Goal: Task Accomplishment & Management: Manage account settings

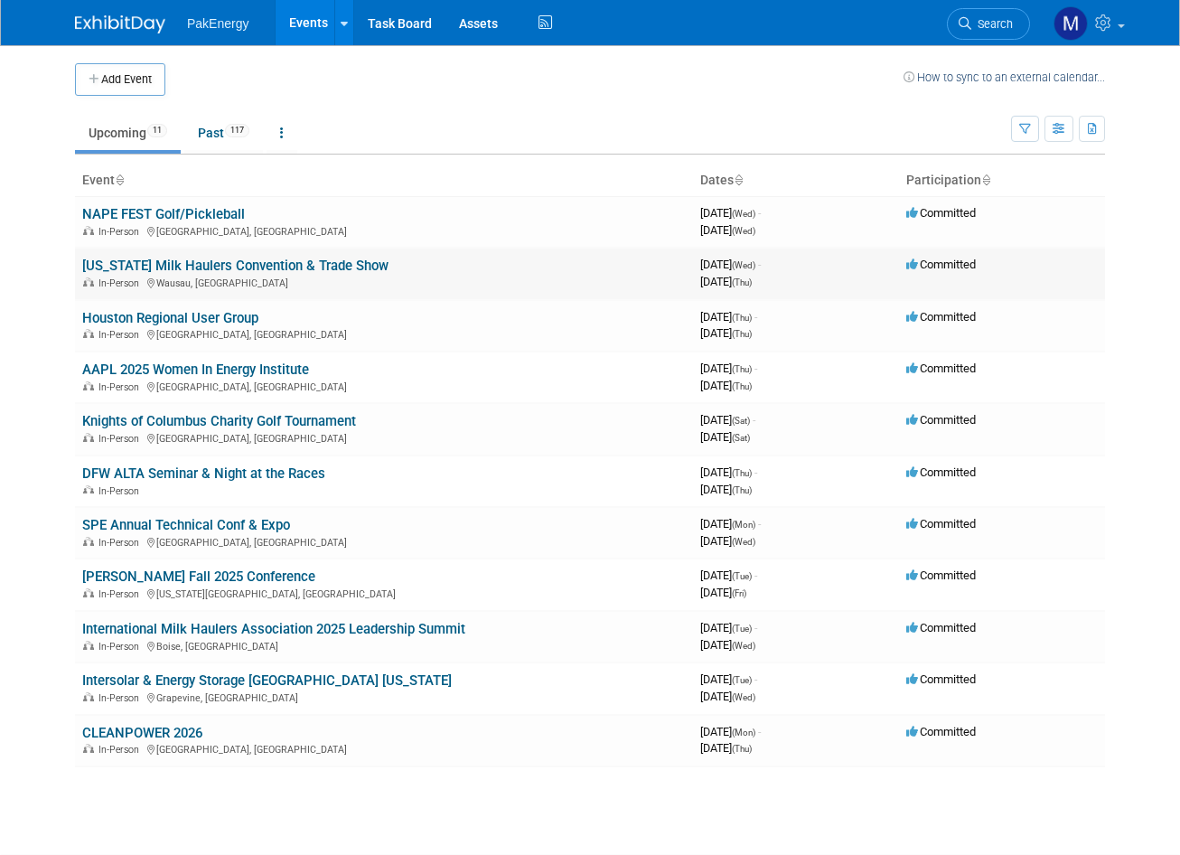
click at [257, 266] on link "[US_STATE] Milk Haulers Convention & Trade Show" at bounding box center [235, 265] width 306 height 16
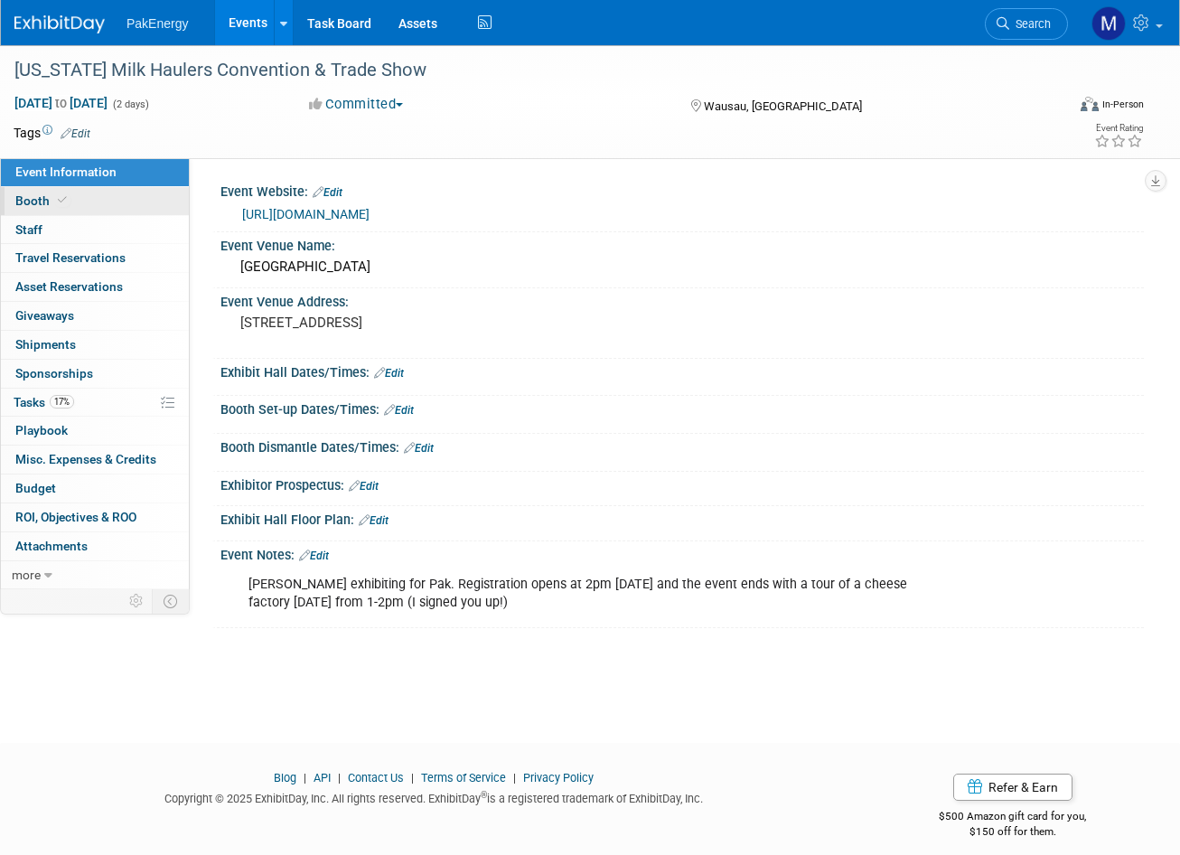
click at [131, 195] on link "Booth" at bounding box center [95, 201] width 188 height 28
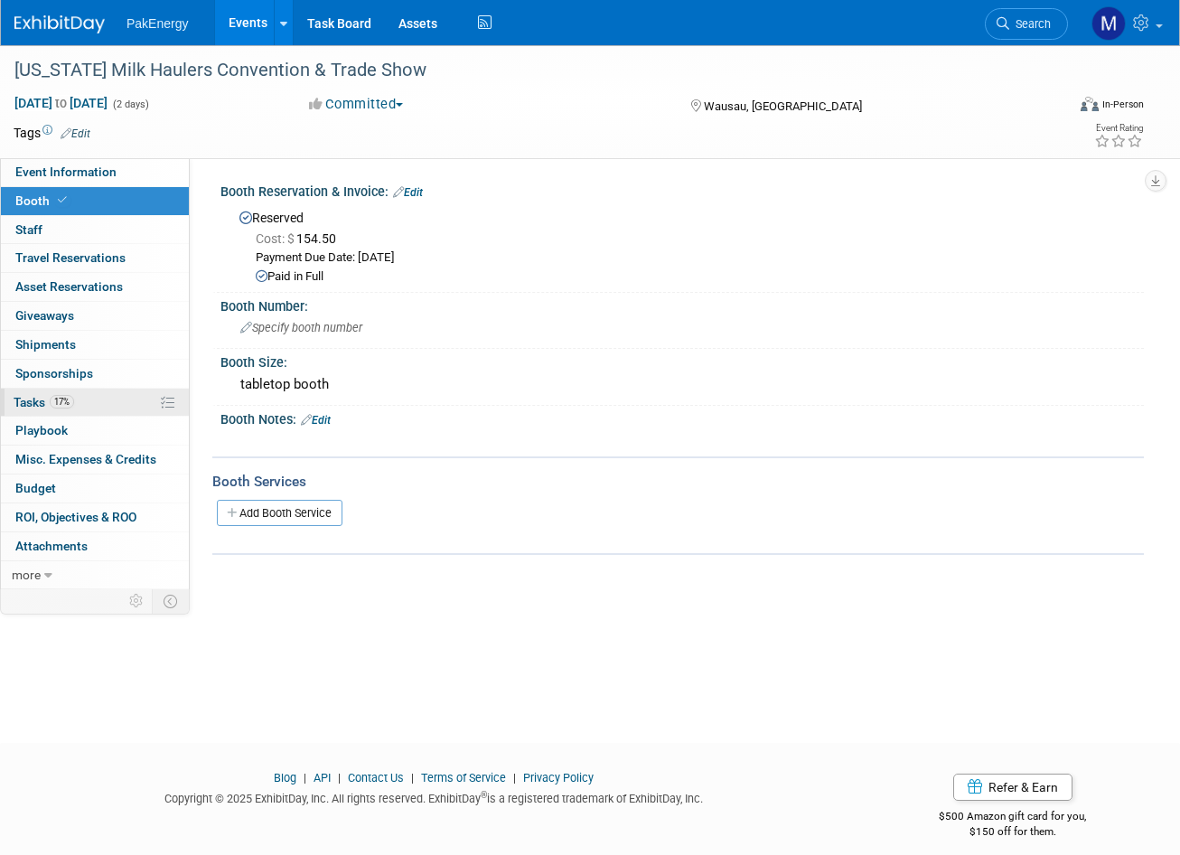
click at [96, 406] on link "17% Tasks 17%" at bounding box center [95, 402] width 188 height 28
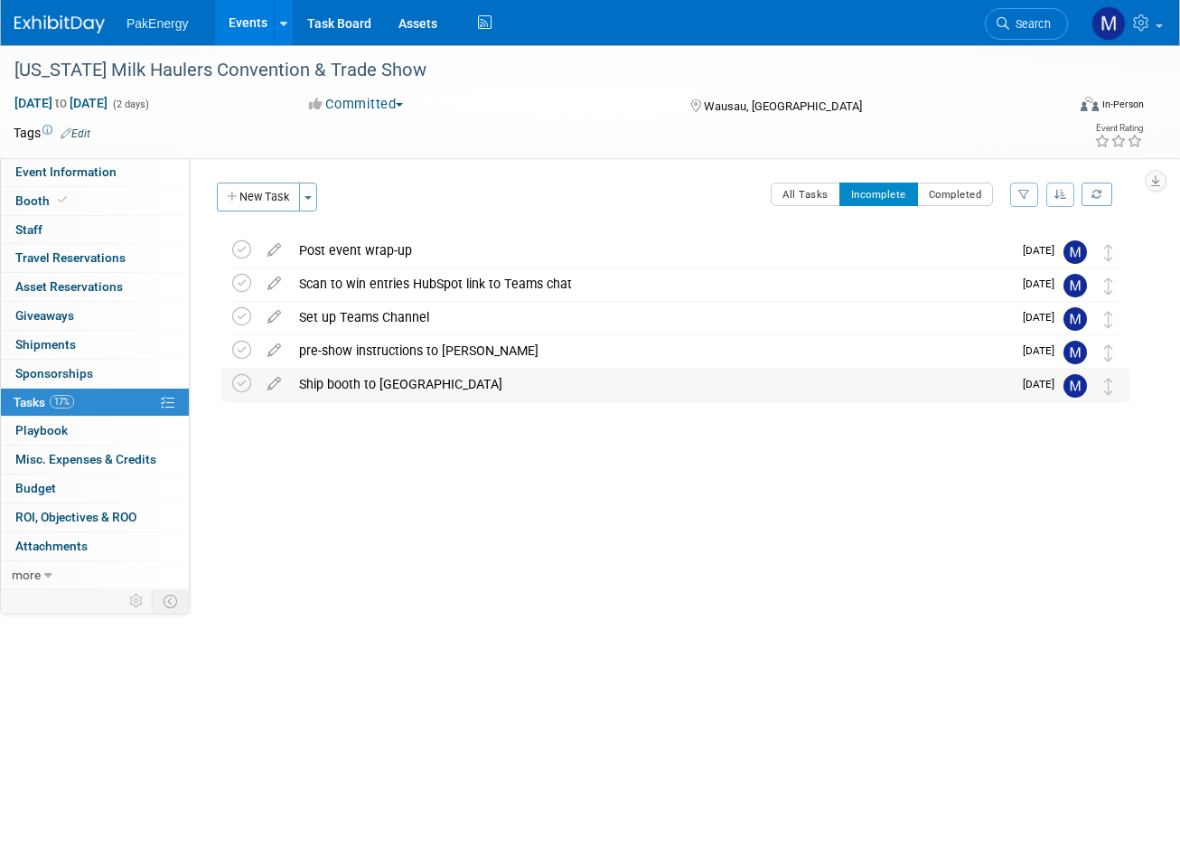
click at [373, 385] on div "Ship booth to WI" at bounding box center [651, 384] width 722 height 31
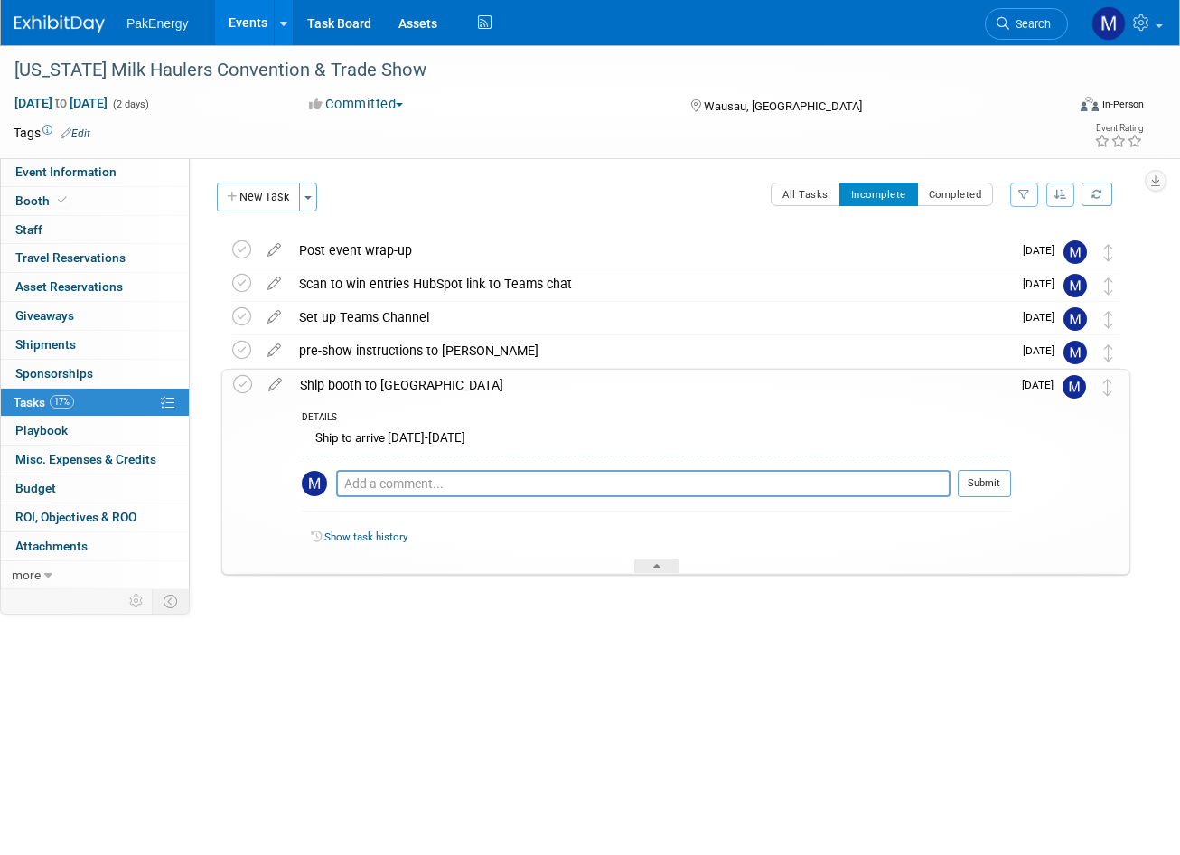
click at [647, 592] on div at bounding box center [671, 593] width 918 height 36
click at [670, 560] on div at bounding box center [656, 565] width 45 height 15
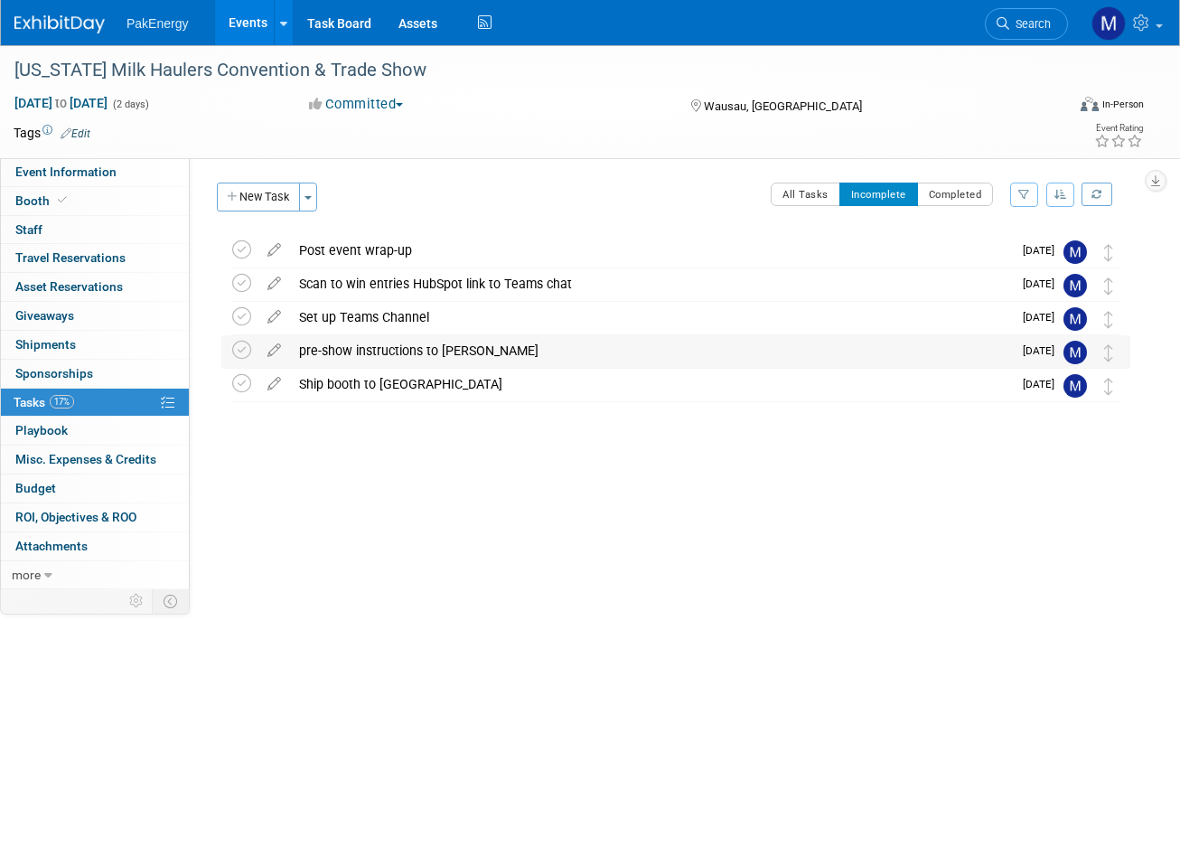
click at [413, 348] on div "pre-show instructions to [PERSON_NAME]" at bounding box center [651, 350] width 722 height 31
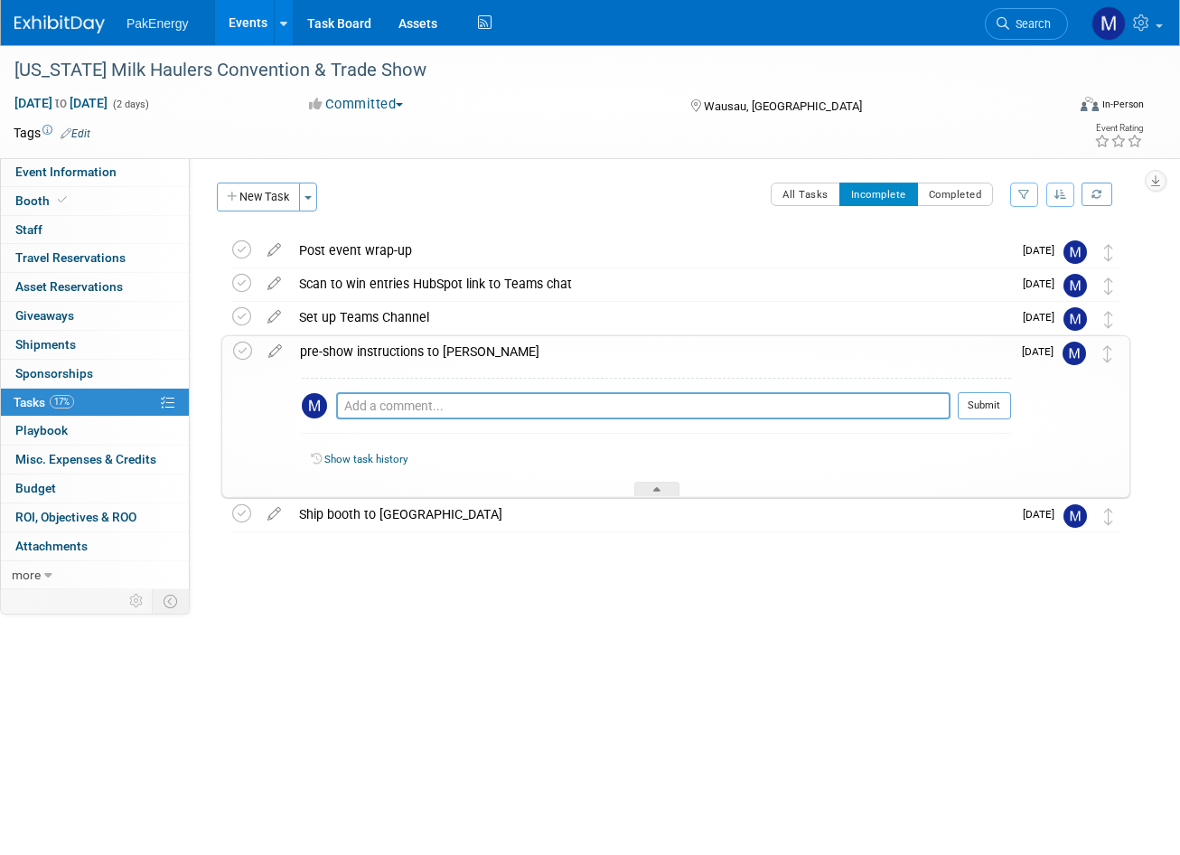
click at [441, 574] on div "Wisconsin Milk Haulers Convention & Trade Show Wausau, WI Sep 24, 2025 to Sep 2…" at bounding box center [671, 419] width 918 height 370
click at [646, 485] on div at bounding box center [656, 488] width 45 height 15
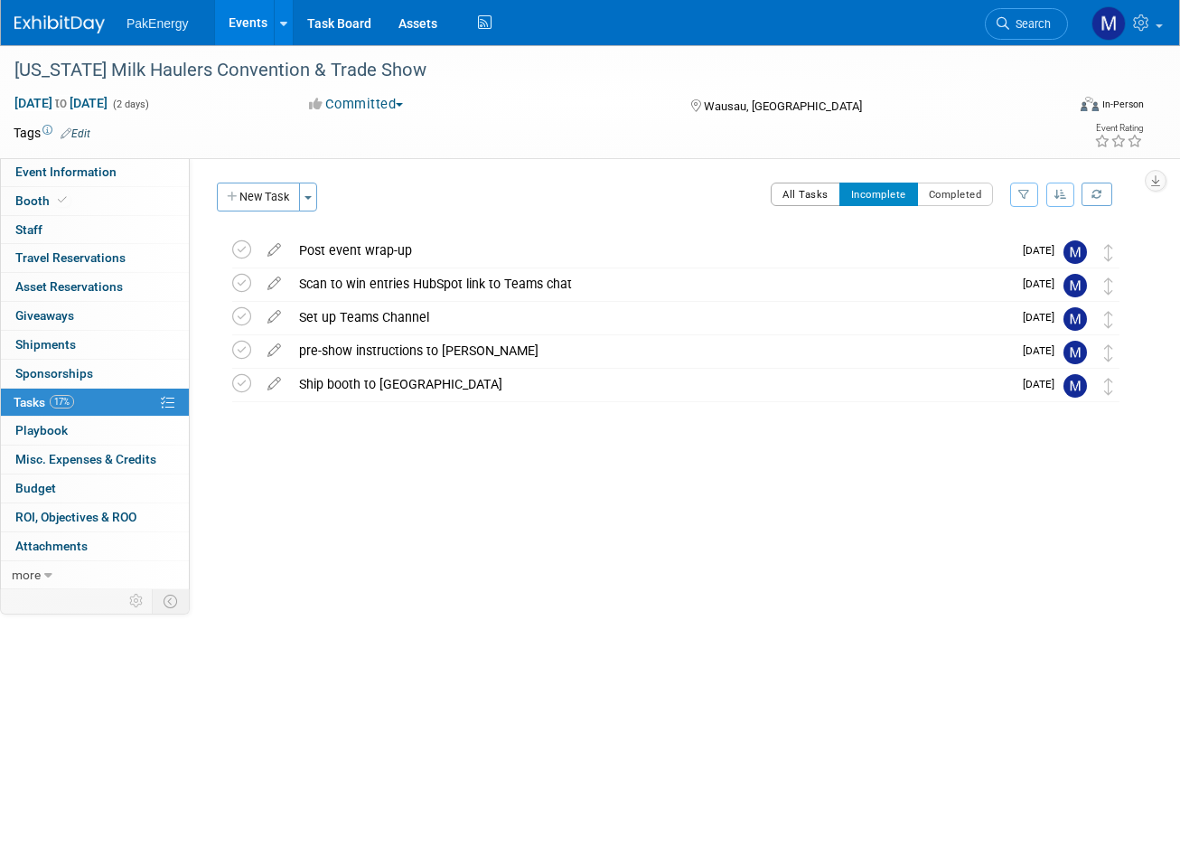
click at [783, 198] on button "All Tasks" at bounding box center [806, 193] width 70 height 23
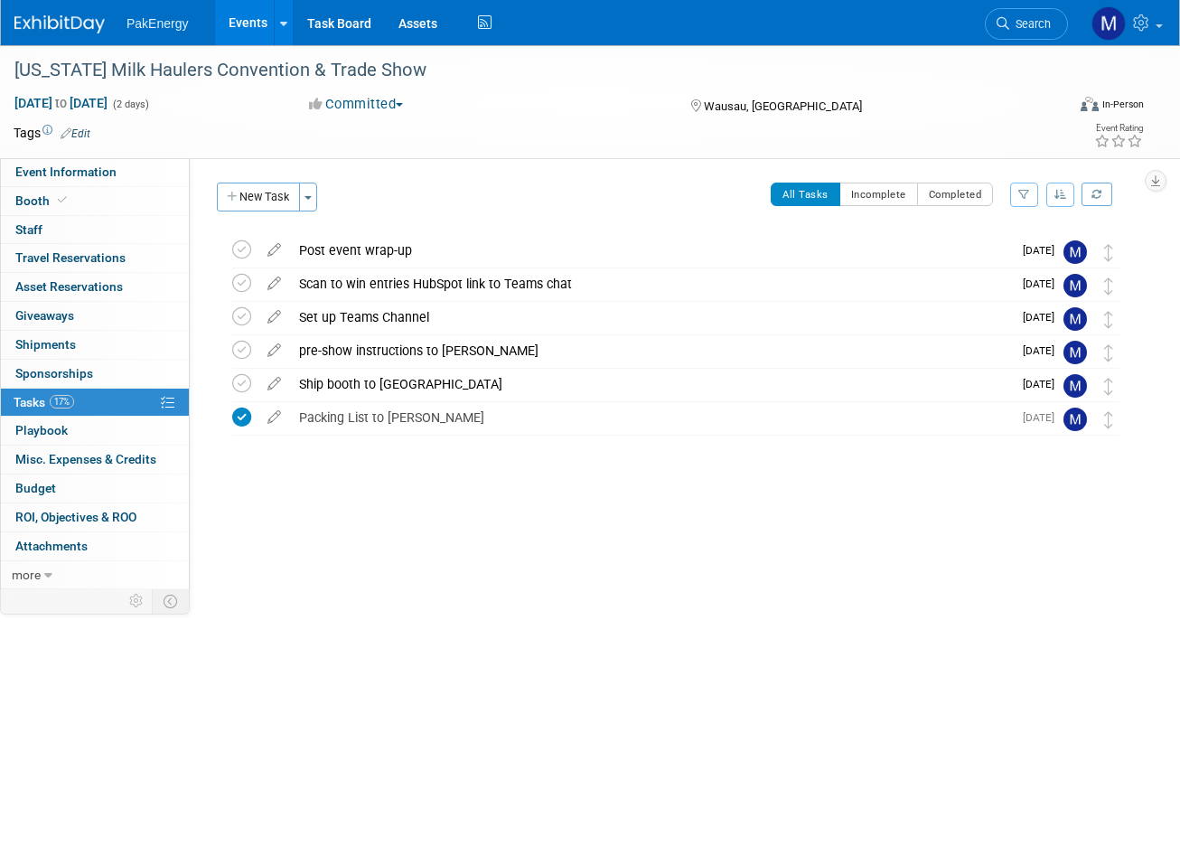
click at [389, 585] on div "Event Website: Edit https://milkhauler.witruck.org/convention/ Event Venue Name…" at bounding box center [667, 373] width 954 height 431
click at [408, 342] on div "pre-show instructions to [PERSON_NAME]" at bounding box center [651, 350] width 722 height 31
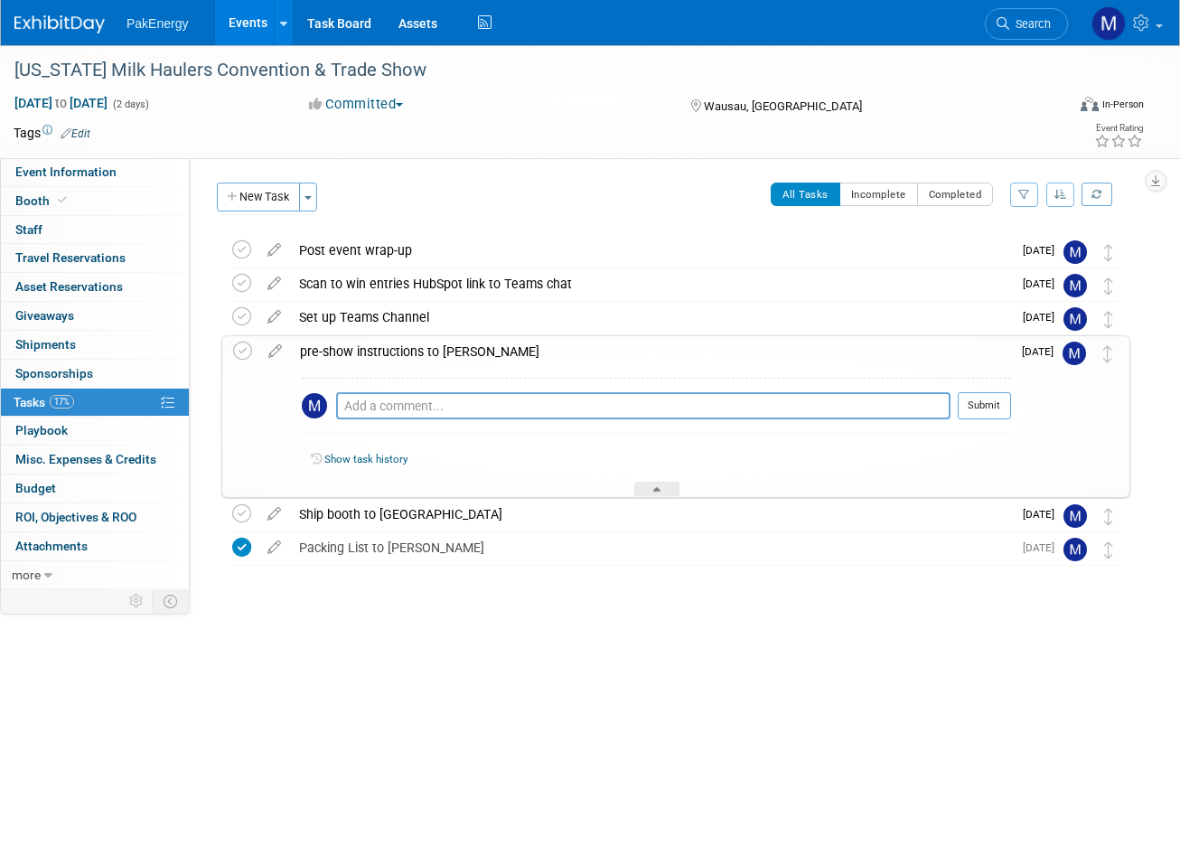
click at [360, 637] on div "Wisconsin Milk Haulers Convention & Trade Show Wausau, WI Sep 24, 2025 to Sep 2…" at bounding box center [671, 436] width 918 height 404
click at [668, 482] on div at bounding box center [656, 488] width 45 height 15
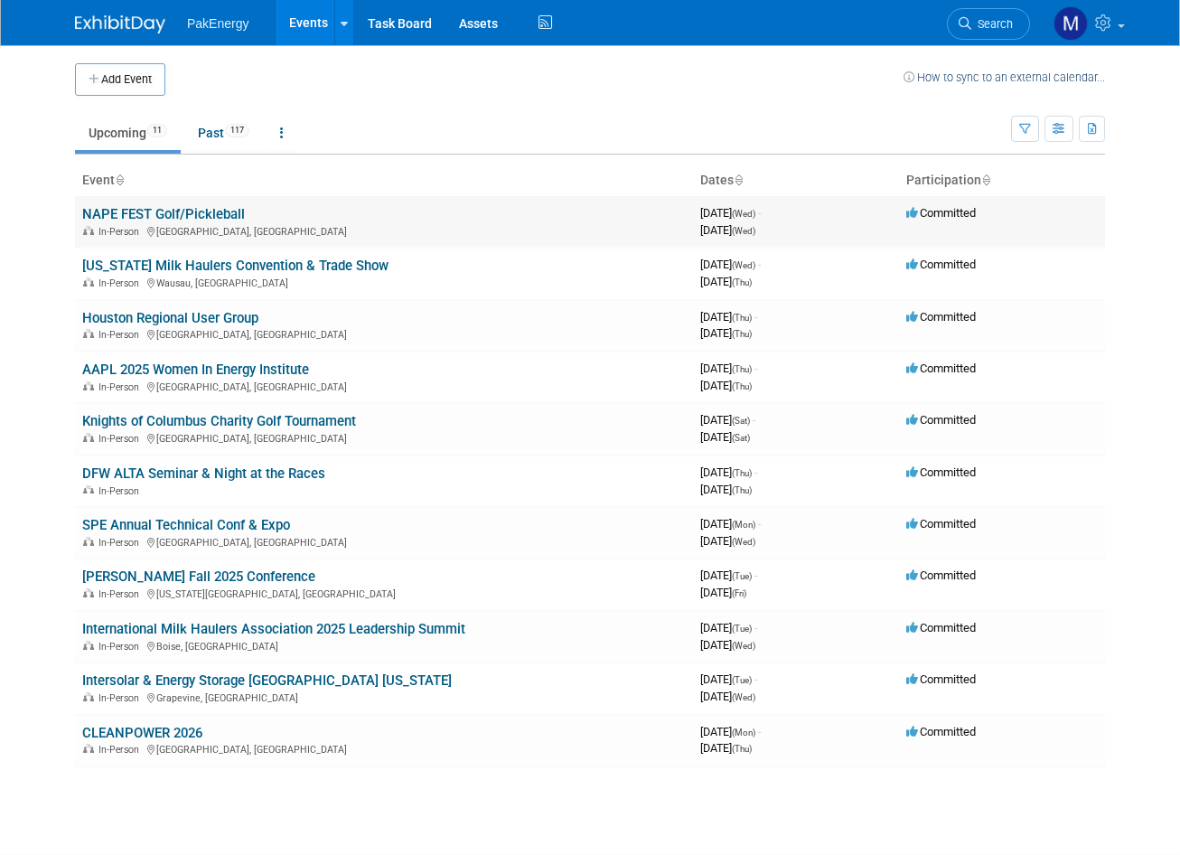
click at [203, 206] on link "NAPE FEST Golf/Pickleball" at bounding box center [163, 214] width 163 height 16
click at [245, 266] on link "[US_STATE] Milk Haulers Convention & Trade Show" at bounding box center [235, 265] width 306 height 16
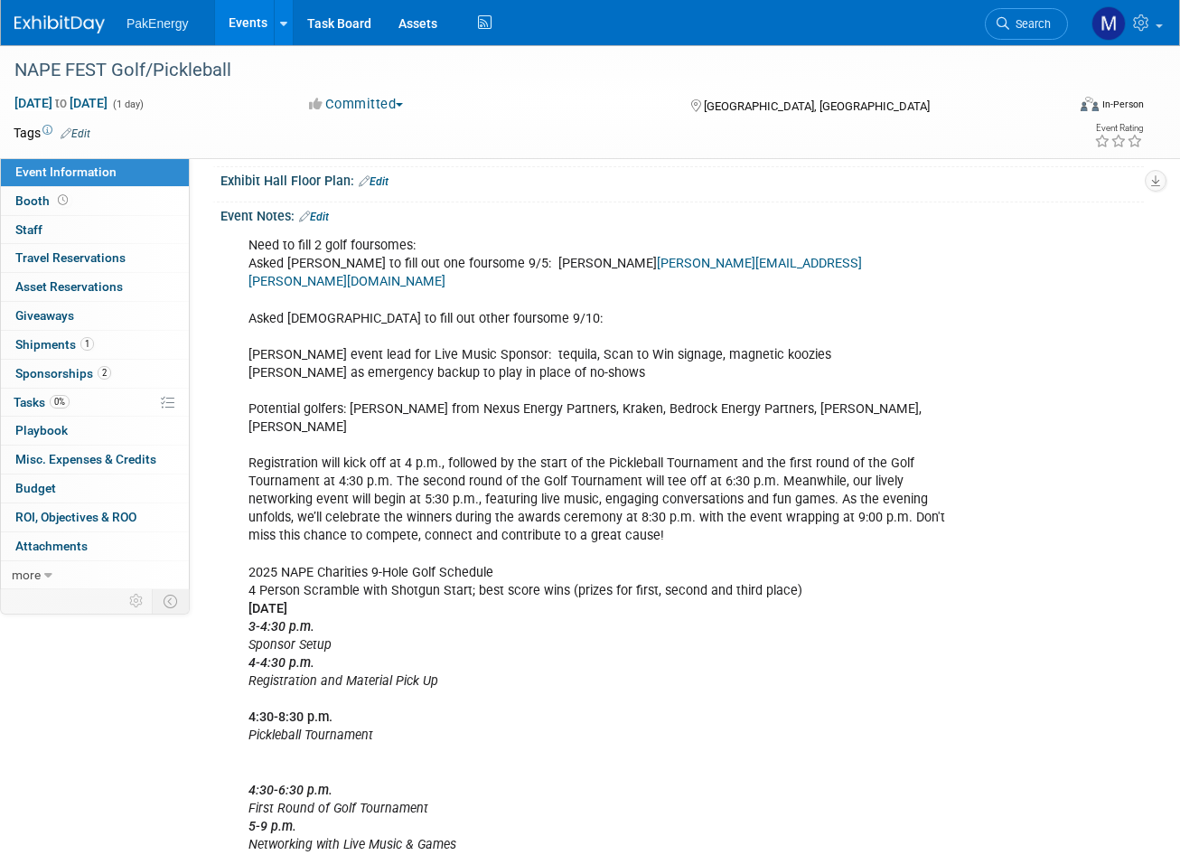
scroll to position [361, 0]
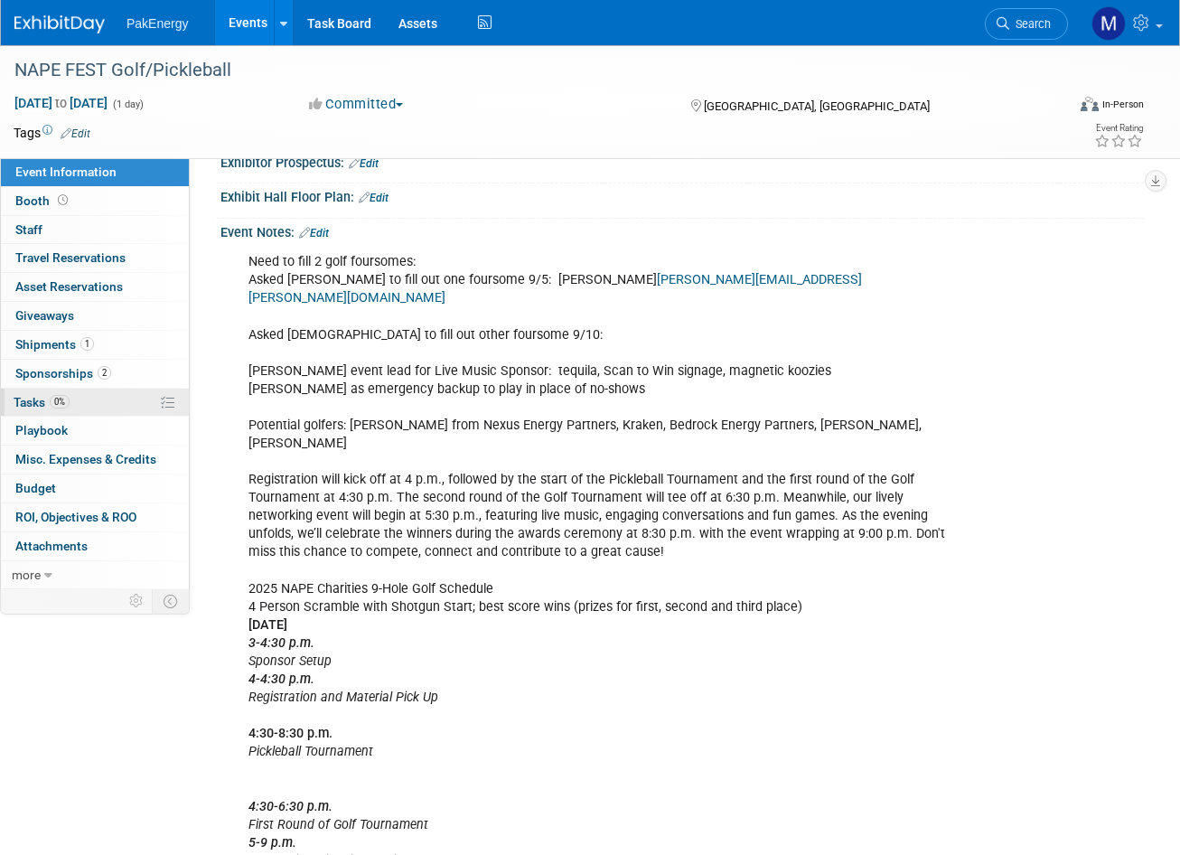
click at [94, 396] on link "0% Tasks 0%" at bounding box center [95, 402] width 188 height 28
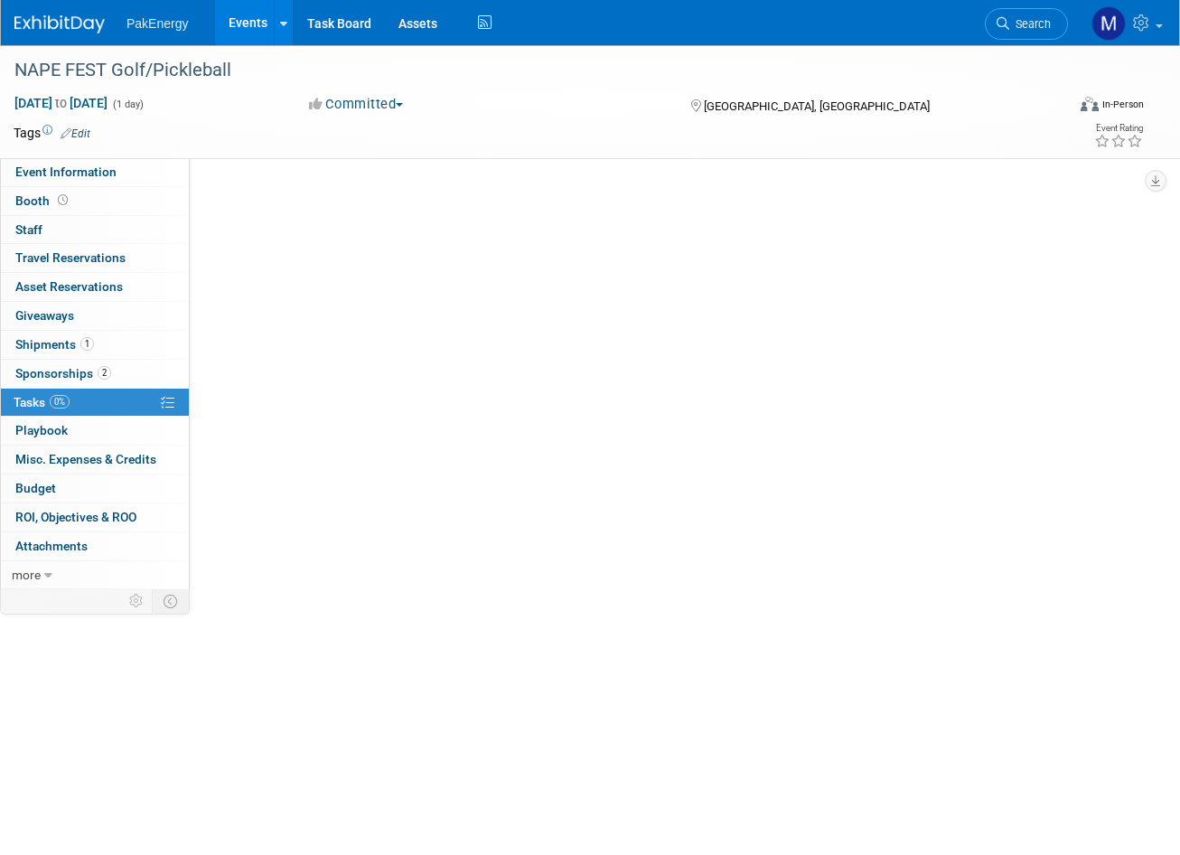
scroll to position [0, 0]
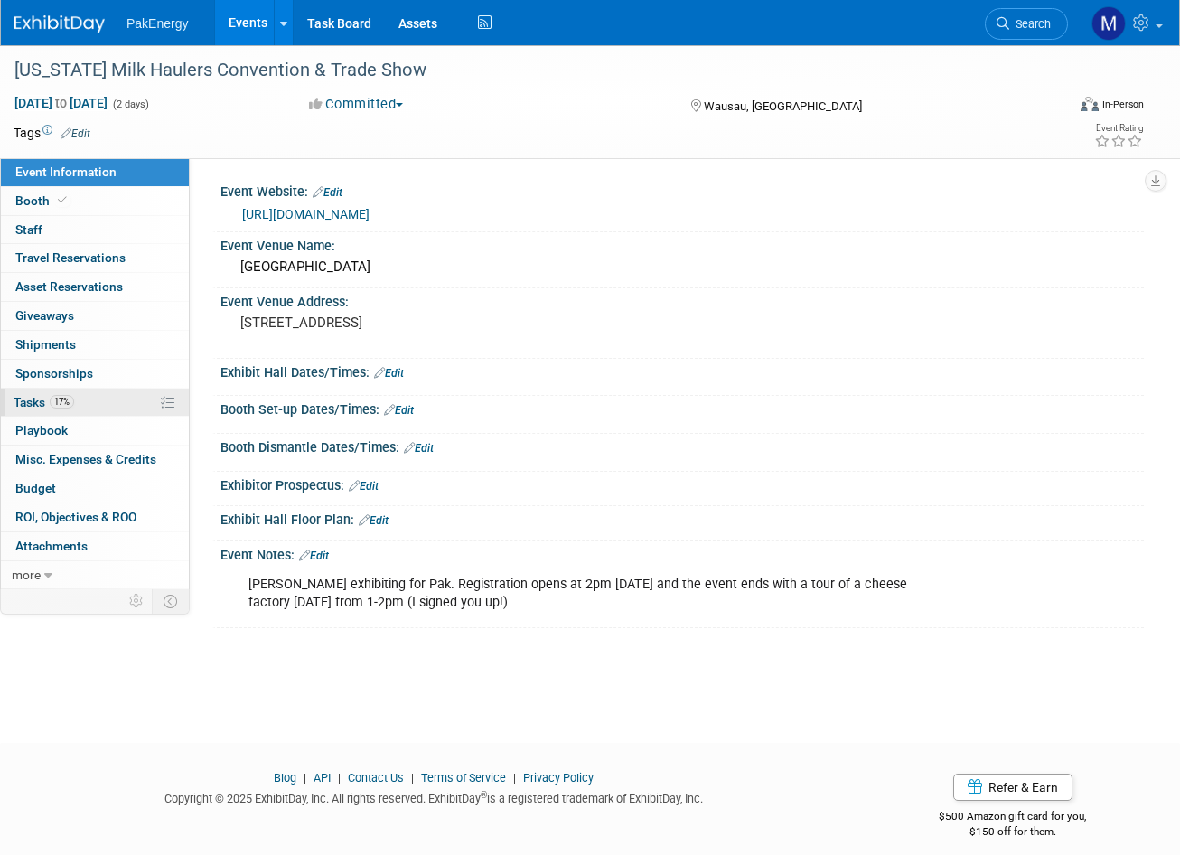
click at [128, 404] on link "17% Tasks 17%" at bounding box center [95, 402] width 188 height 28
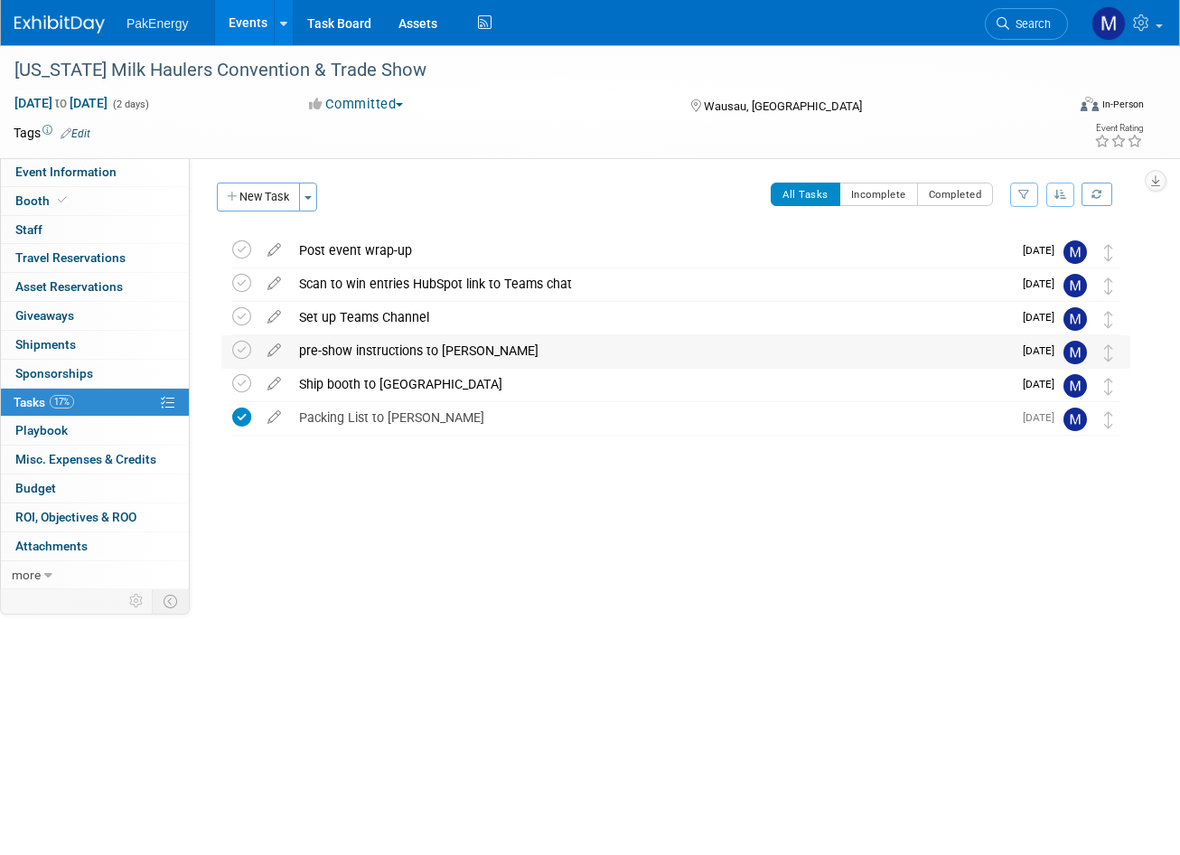
click at [760, 340] on div "pre-show instructions to [PERSON_NAME]" at bounding box center [651, 350] width 722 height 31
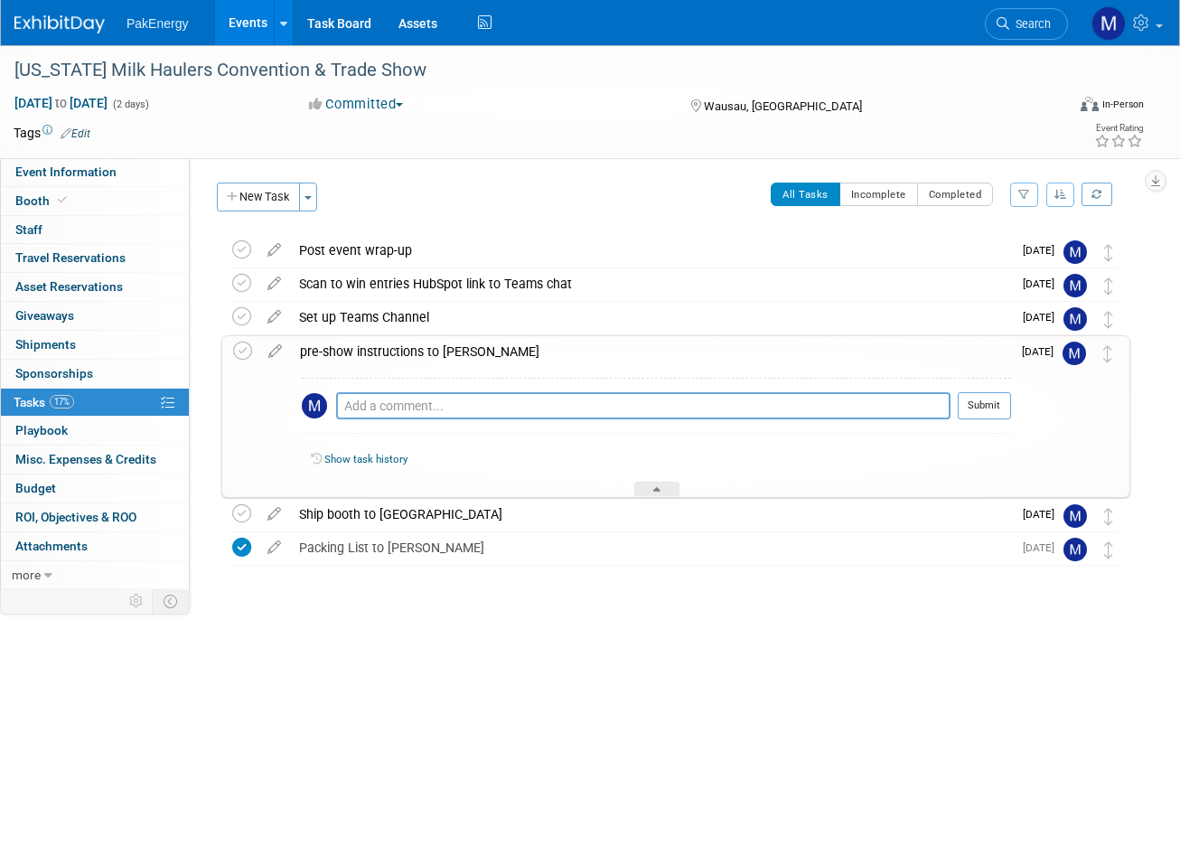
click at [400, 355] on div "pre-show instructions to [PERSON_NAME]" at bounding box center [651, 351] width 720 height 31
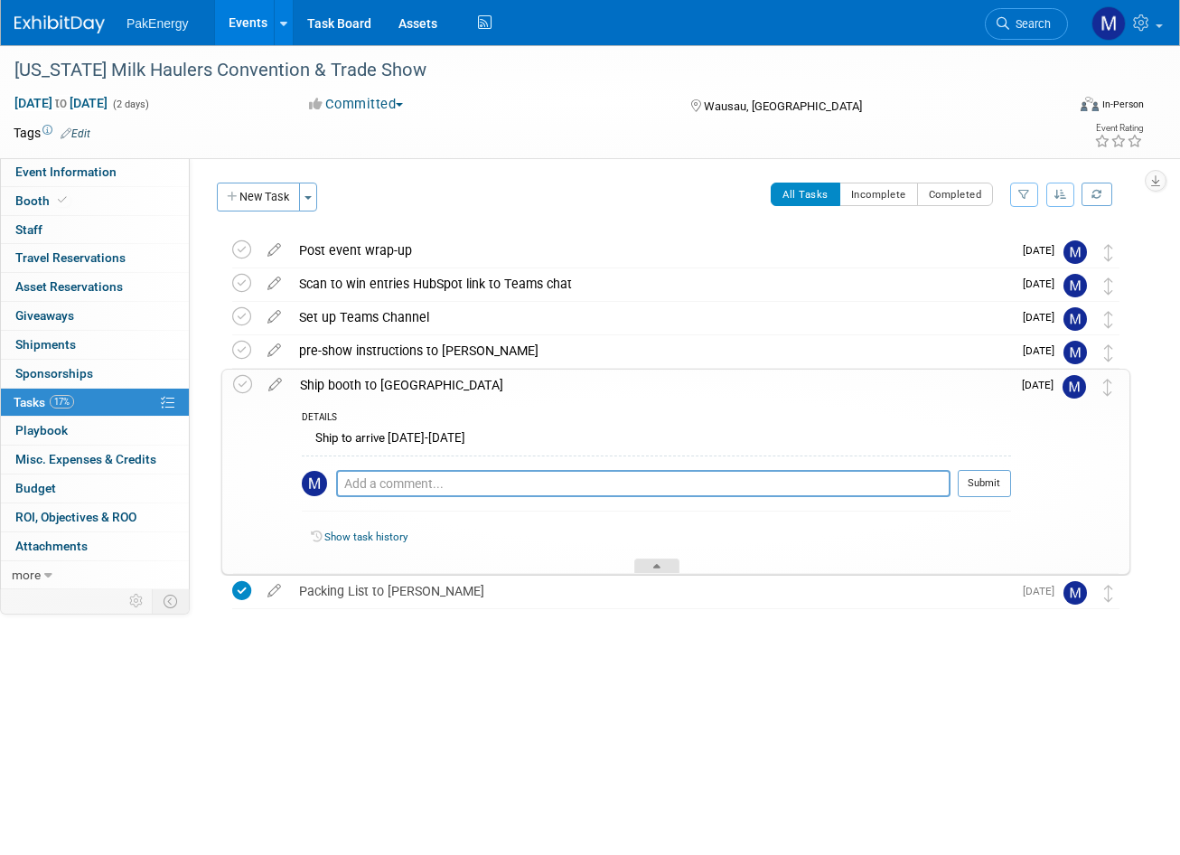
click at [656, 560] on div at bounding box center [656, 565] width 45 height 15
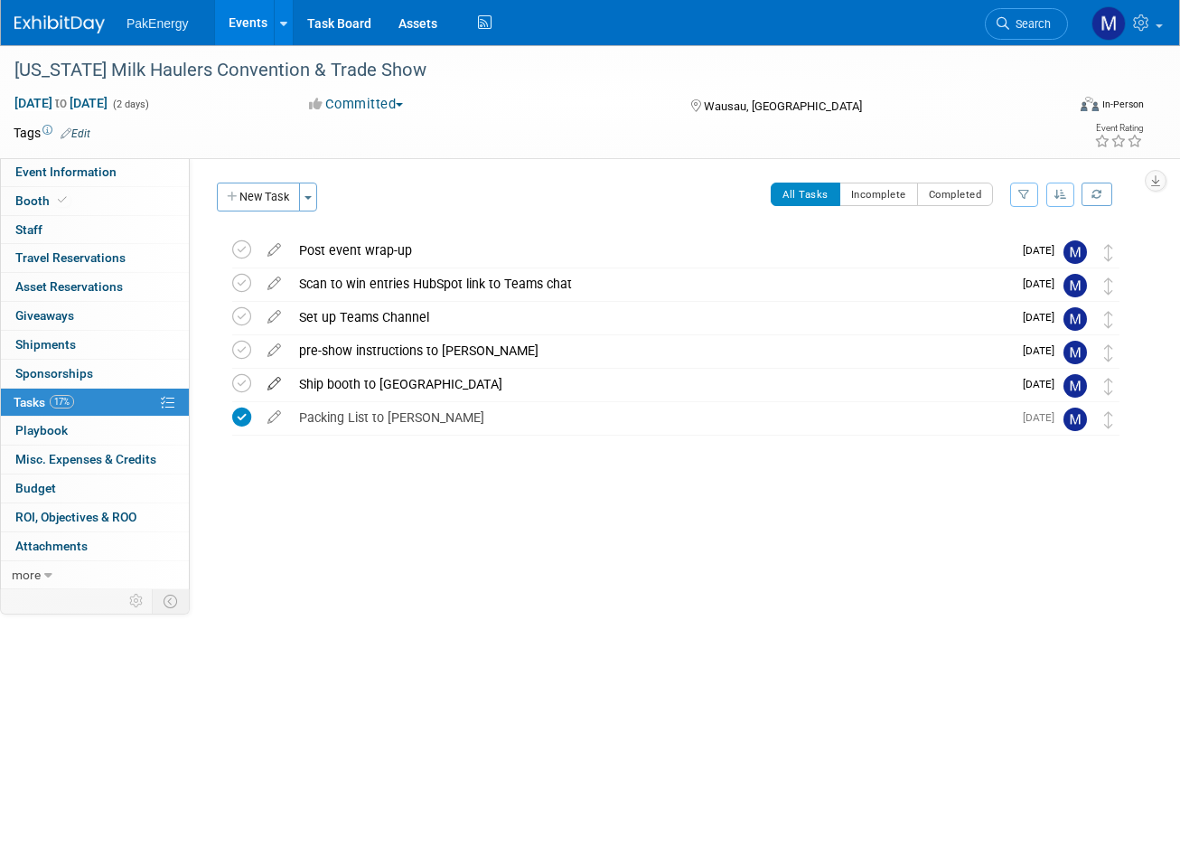
click at [276, 381] on icon at bounding box center [274, 380] width 32 height 23
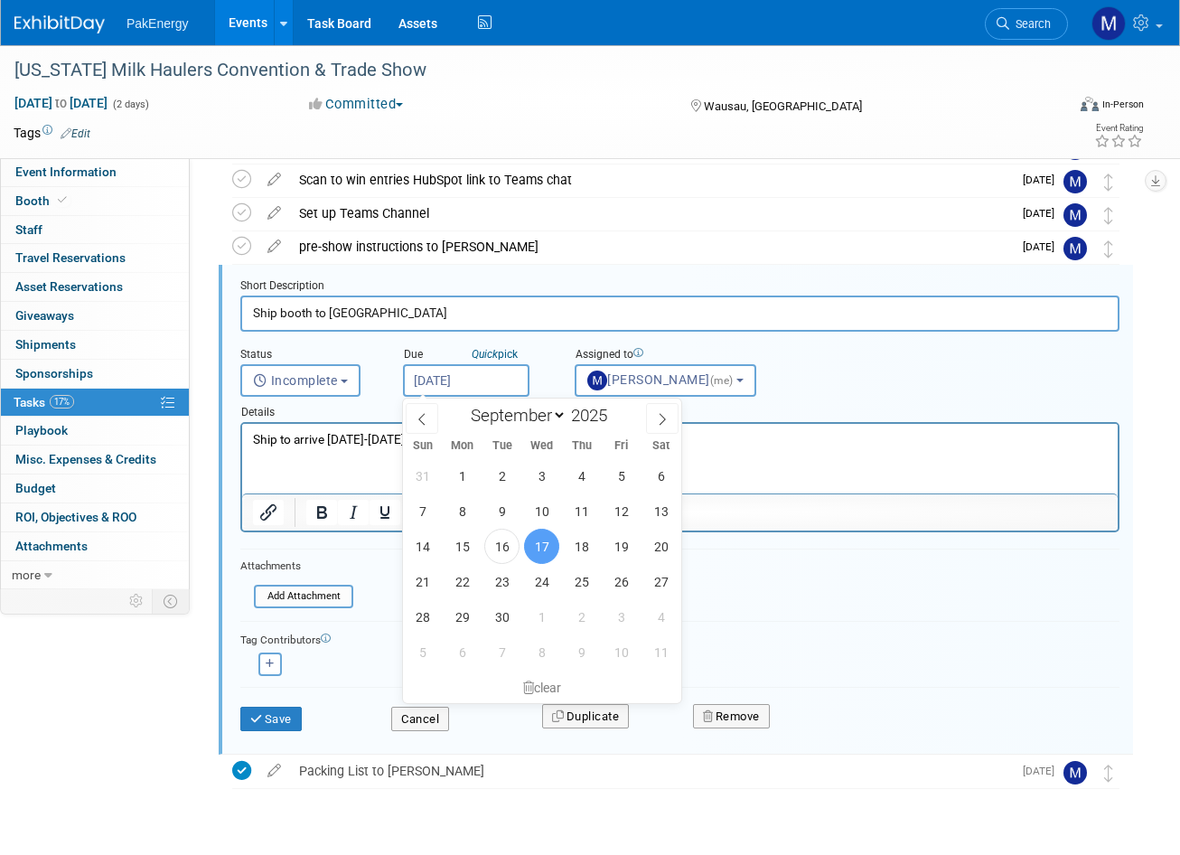
click at [486, 375] on input "[DATE]" at bounding box center [466, 380] width 126 height 33
click at [579, 541] on span "18" at bounding box center [581, 545] width 35 height 35
type input "[DATE]"
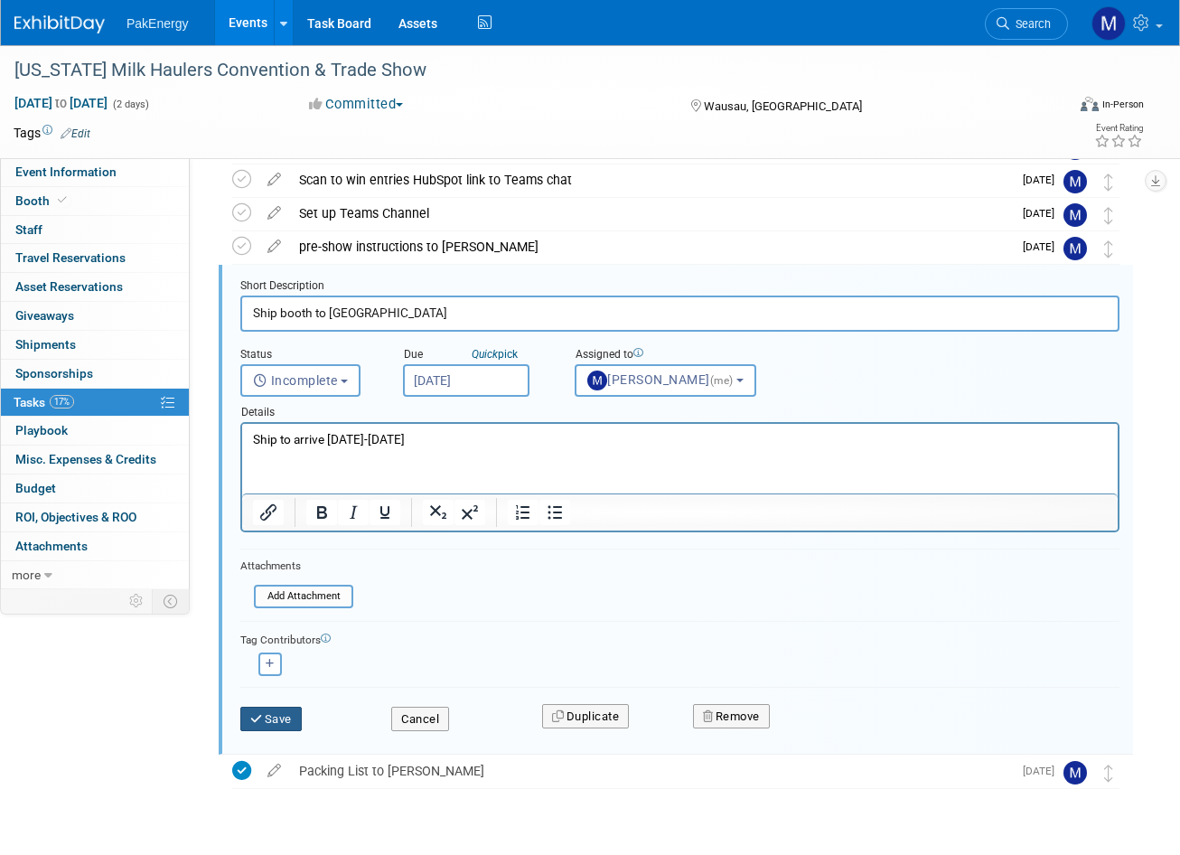
click at [283, 715] on button "Save" at bounding box center [270, 718] width 61 height 25
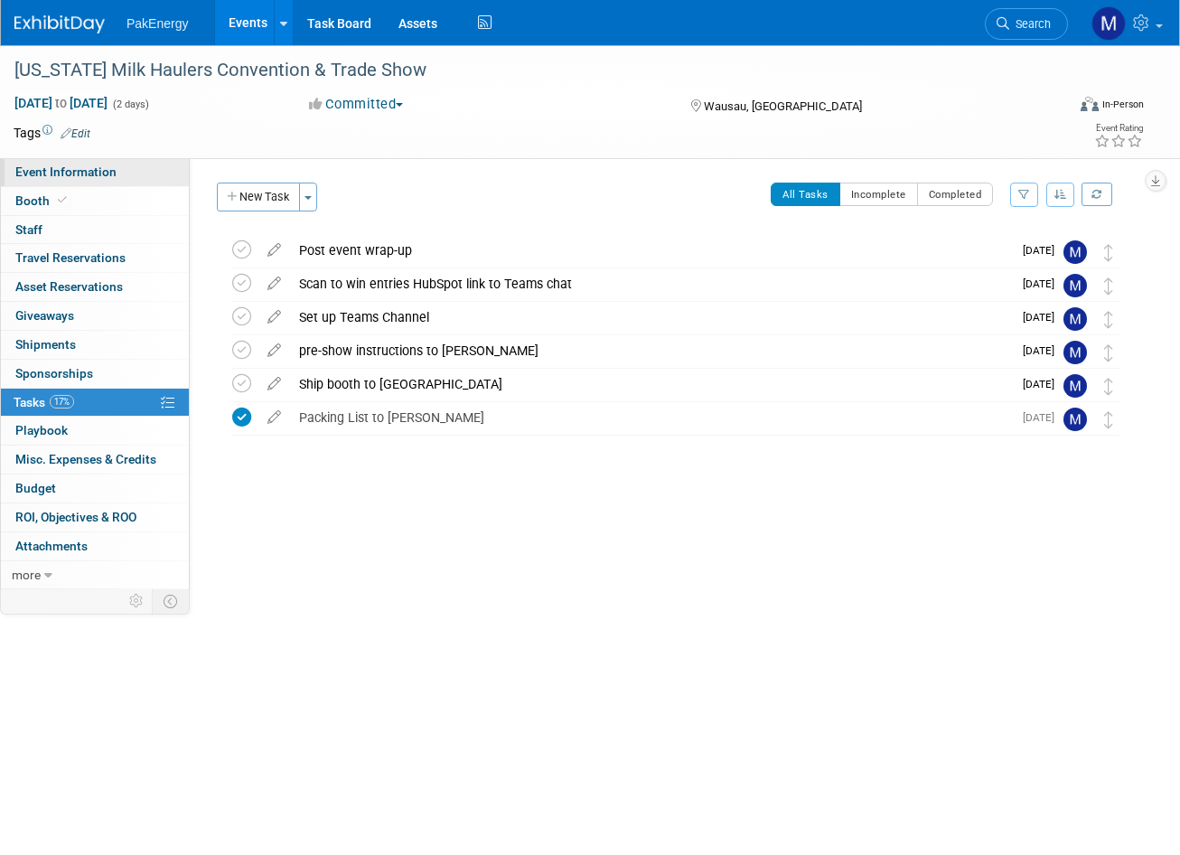
click at [74, 167] on span "Event Information" at bounding box center [65, 171] width 101 height 14
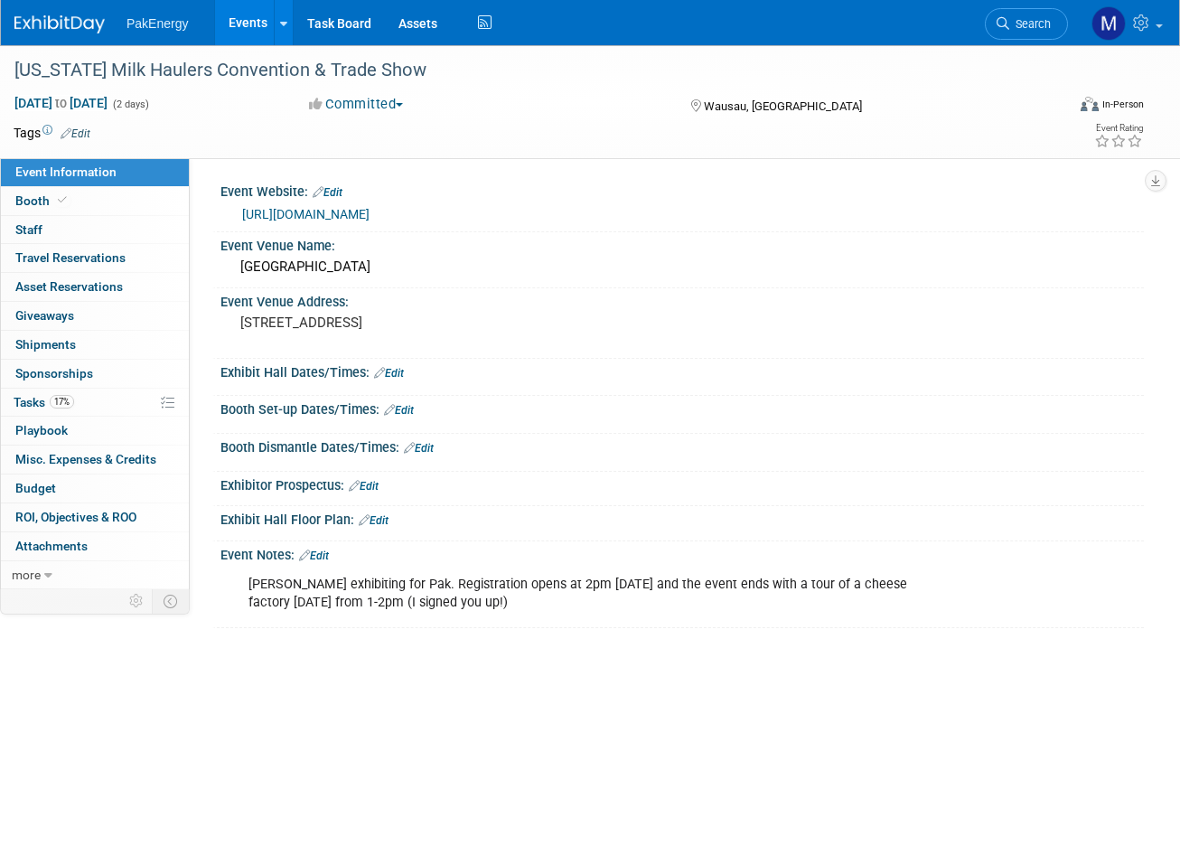
click at [257, 19] on link "Events" at bounding box center [248, 22] width 66 height 45
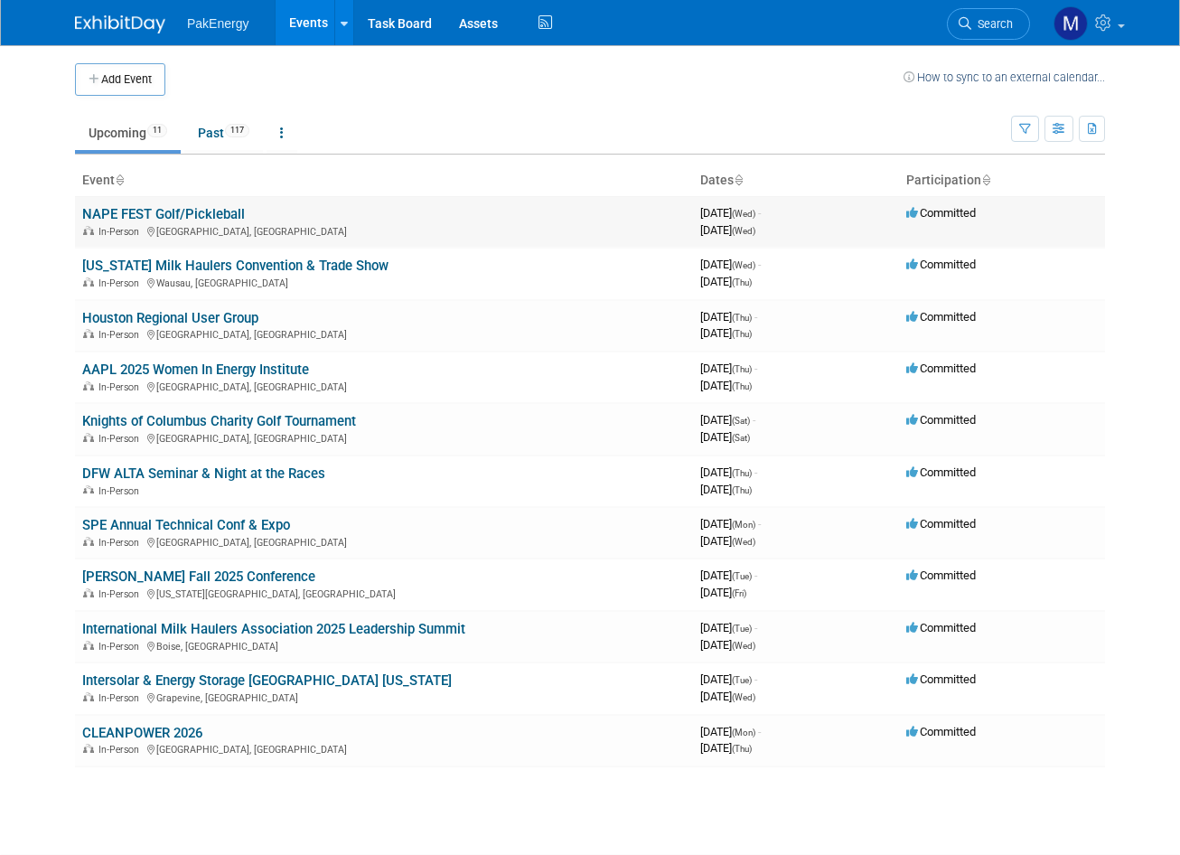
click at [208, 207] on link "NAPE FEST Golf/Pickleball" at bounding box center [163, 214] width 163 height 16
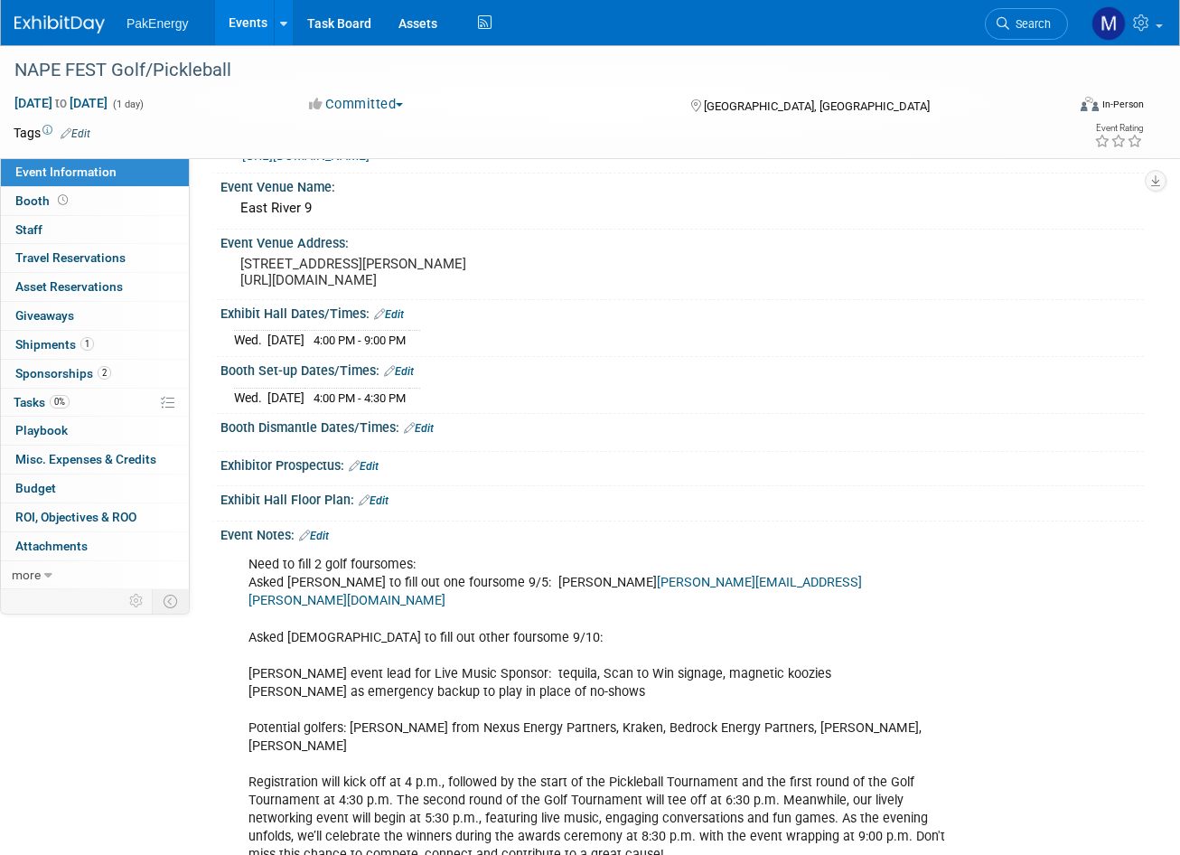
scroll to position [90, 0]
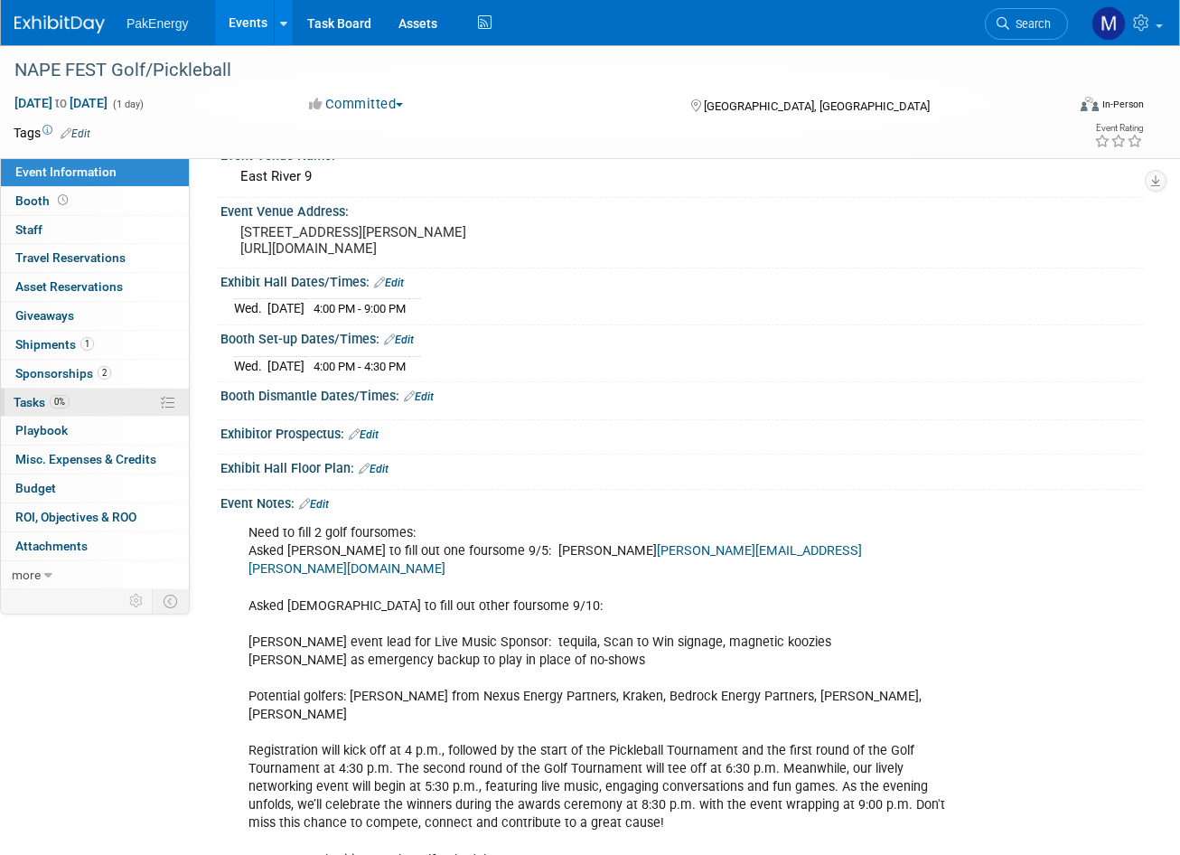
click at [89, 394] on link "0% Tasks 0%" at bounding box center [95, 402] width 188 height 28
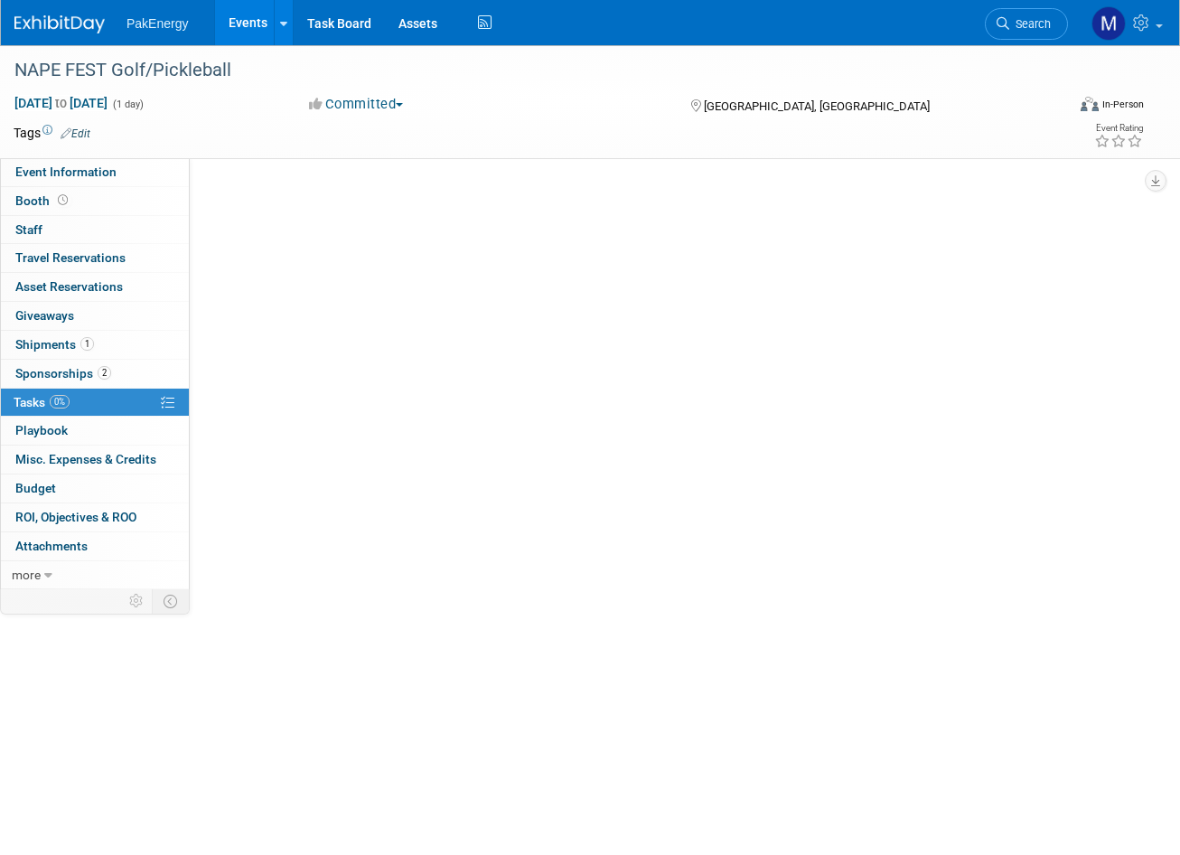
scroll to position [0, 0]
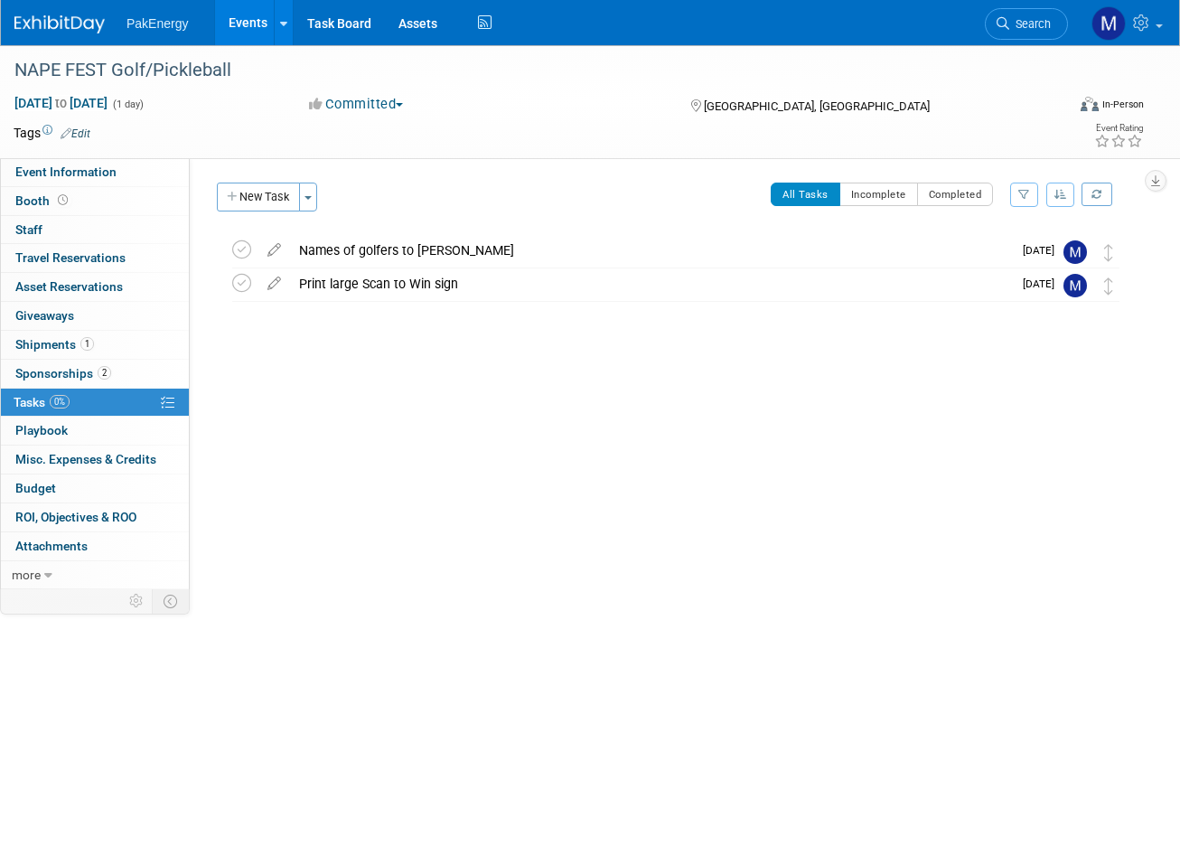
click at [72, 361] on link "2 Sponsorships 2" at bounding box center [95, 374] width 188 height 28
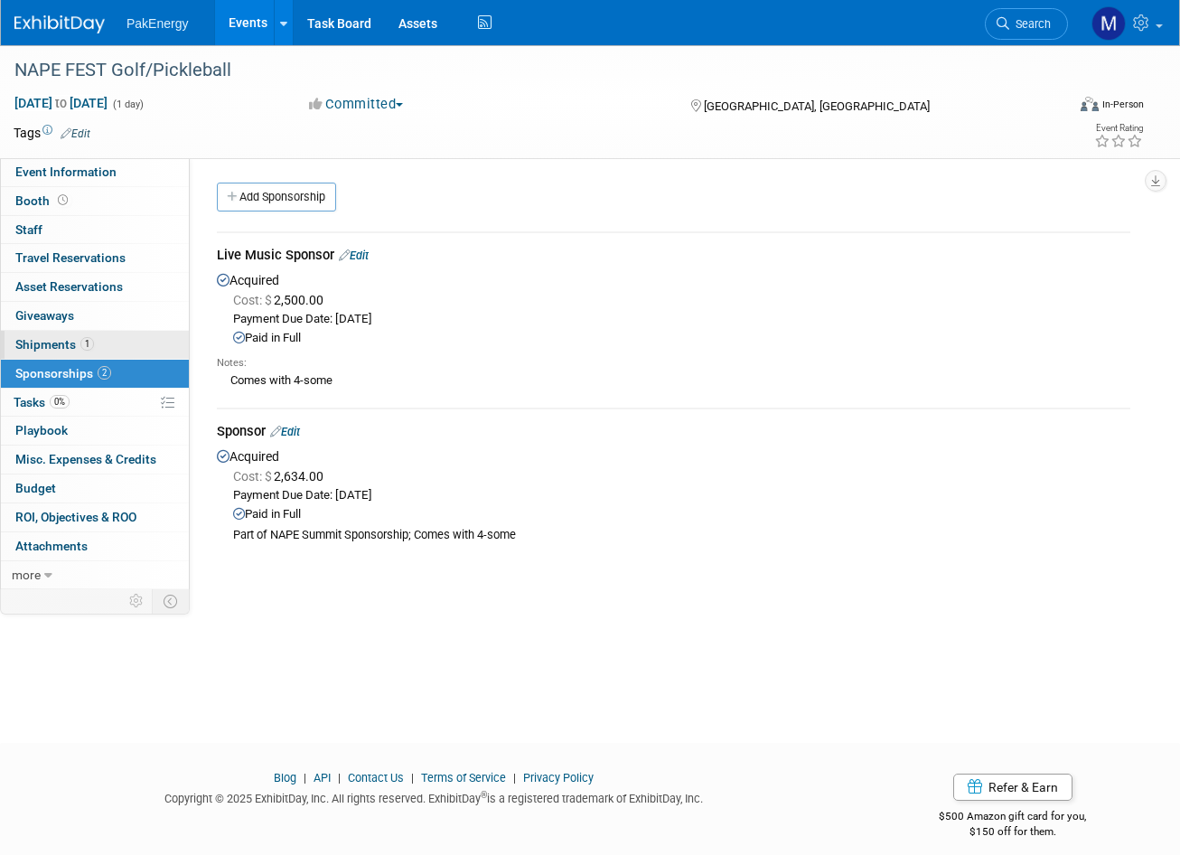
click at [61, 341] on span "Shipments 1" at bounding box center [54, 344] width 79 height 14
